Goal: Task Accomplishment & Management: Use online tool/utility

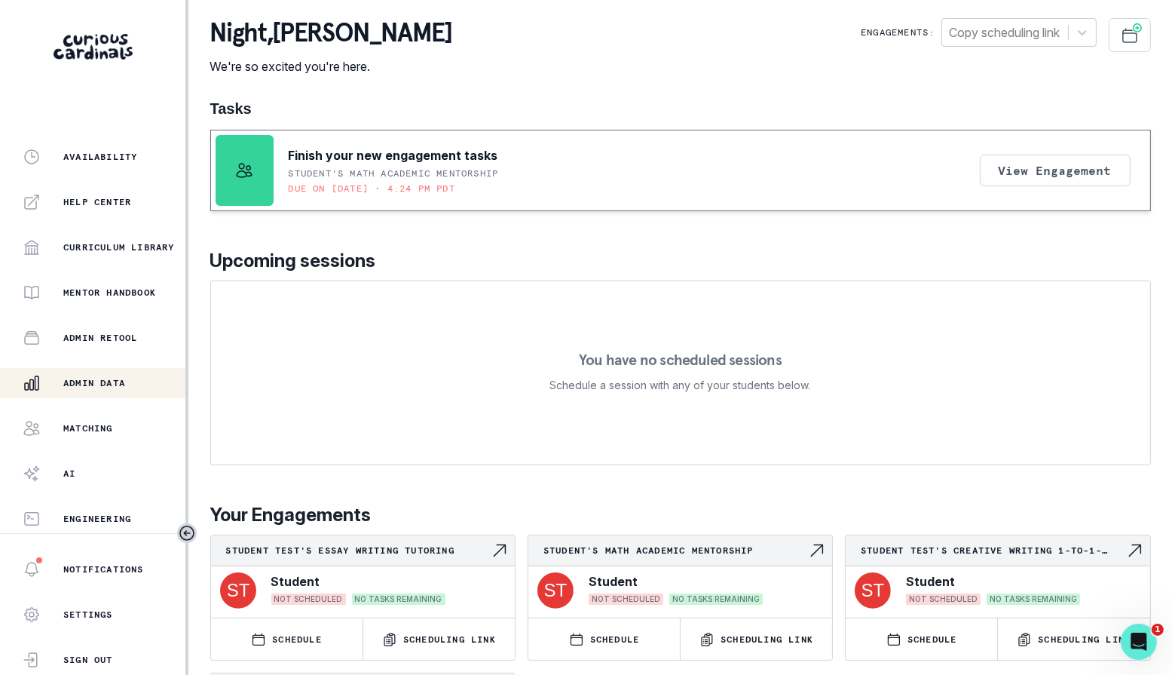
click at [146, 387] on div "Admin Data" at bounding box center [104, 383] width 163 height 18
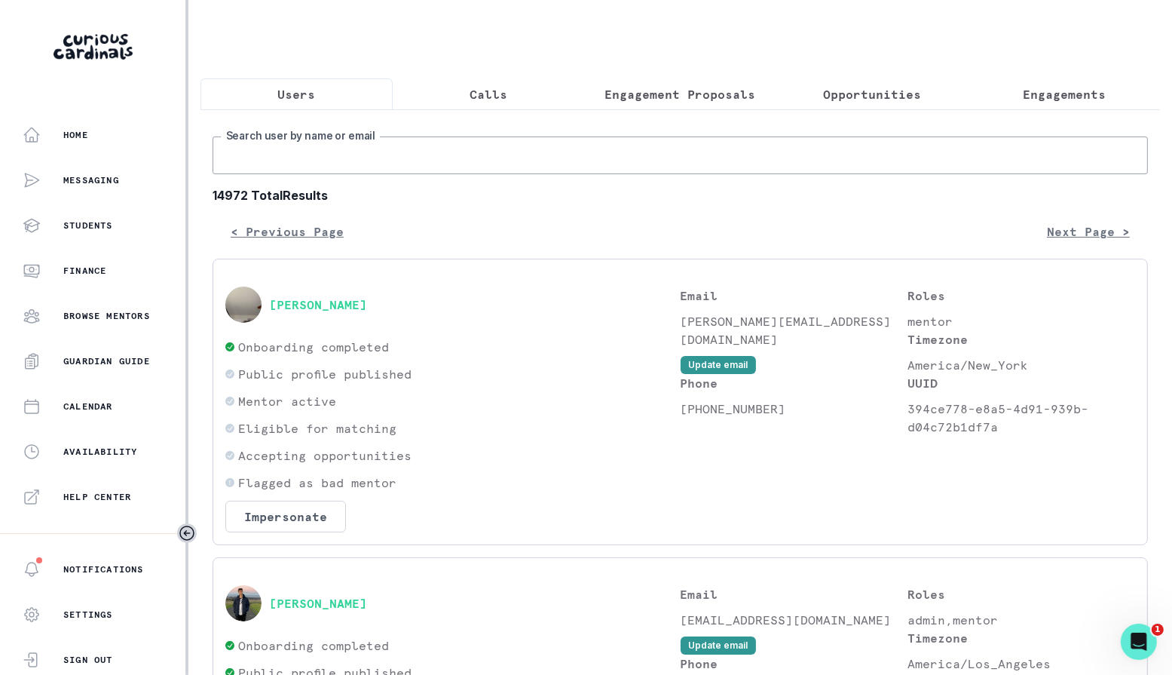
click at [401, 163] on input "Search user by name or email" at bounding box center [680, 155] width 935 height 38
paste input "[PERSON_NAME]"
type input "[PERSON_NAME]"
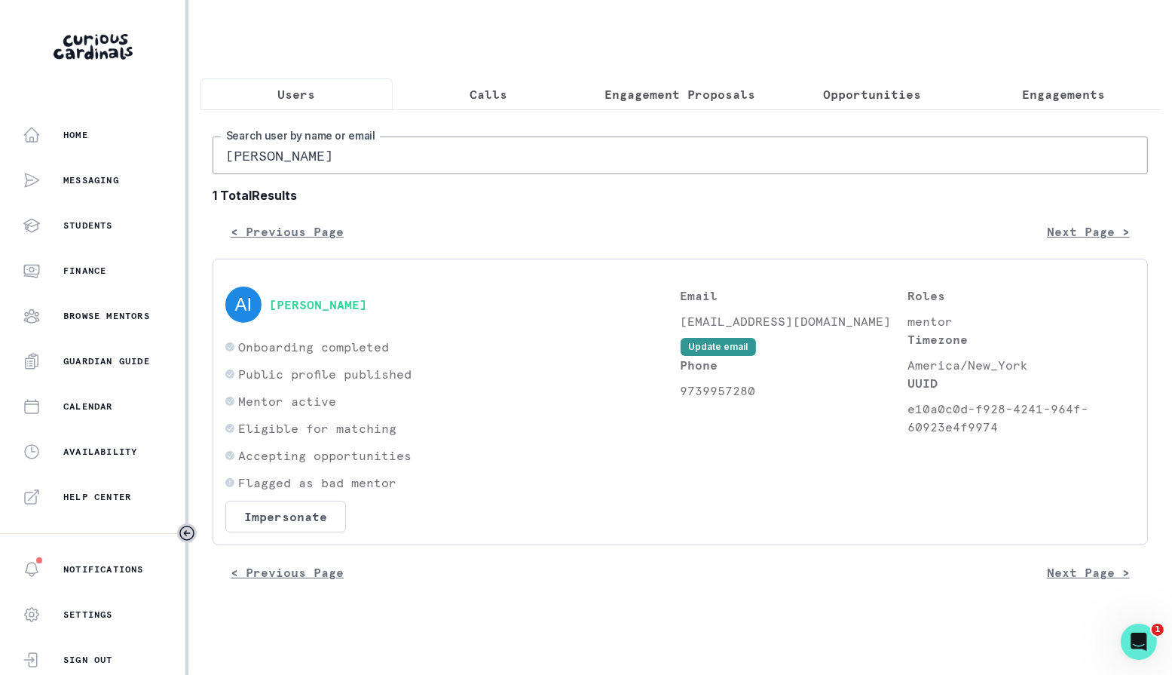
click at [351, 153] on input "[PERSON_NAME]" at bounding box center [680, 155] width 935 height 38
paste input "[PERSON_NAME]"
paste input "text"
type input "[PERSON_NAME]"
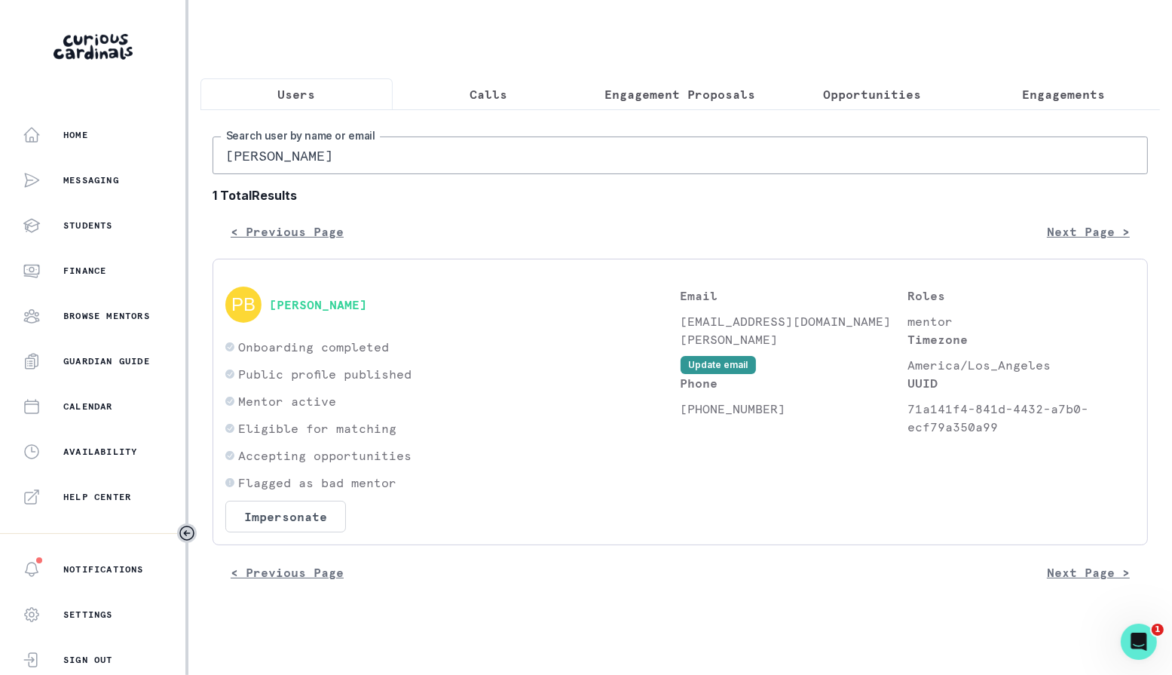
click at [369, 152] on input "[PERSON_NAME]" at bounding box center [680, 155] width 935 height 38
paste input "[PERSON_NAME]"
type input "[PERSON_NAME]"
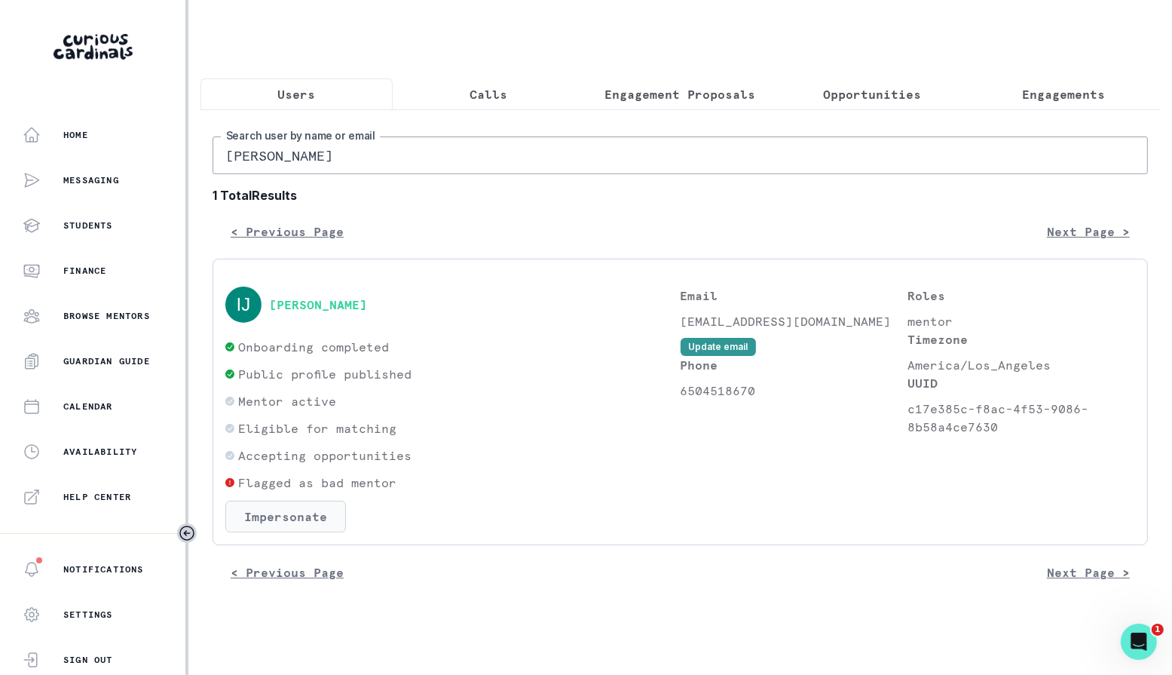
click at [295, 519] on button "Impersonate" at bounding box center [285, 517] width 121 height 32
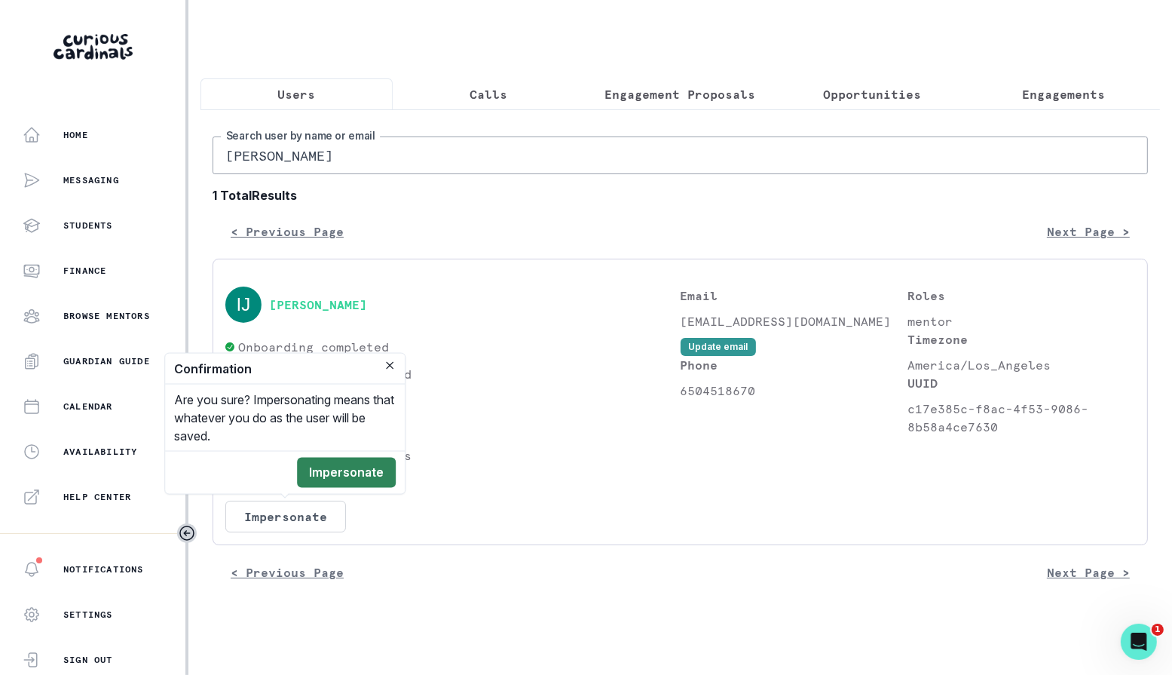
click at [372, 467] on button "Impersonate" at bounding box center [346, 473] width 99 height 30
